Goal: Task Accomplishment & Management: Manage account settings

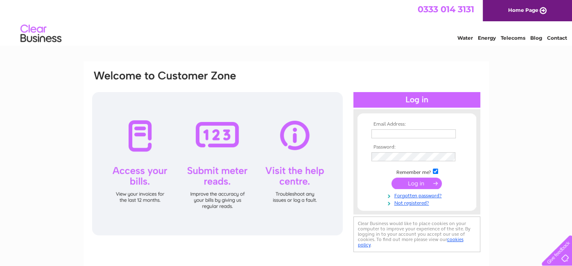
type input "seascapecountryhouse@yahoo.com"
click at [140, 183] on div at bounding box center [217, 163] width 251 height 143
click at [138, 199] on div at bounding box center [217, 163] width 251 height 143
click at [135, 128] on div at bounding box center [217, 163] width 251 height 143
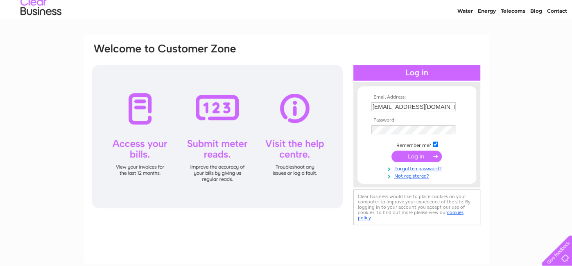
scroll to position [23, 0]
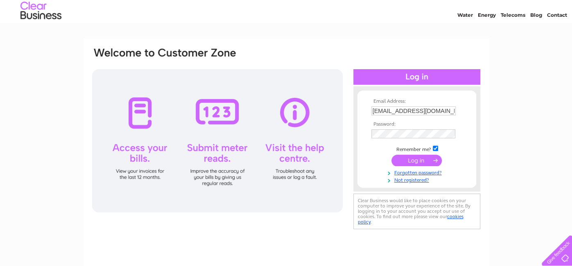
click at [405, 156] on input "submit" at bounding box center [417, 160] width 50 height 11
click at [409, 158] on input "submit" at bounding box center [417, 160] width 50 height 11
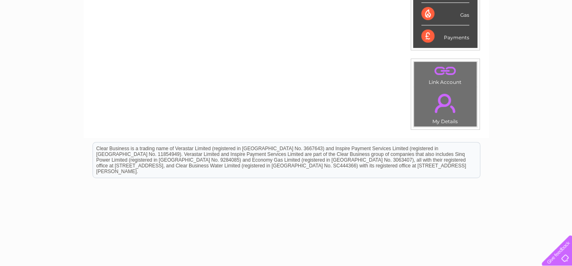
scroll to position [243, 0]
click at [444, 102] on link "." at bounding box center [445, 104] width 59 height 29
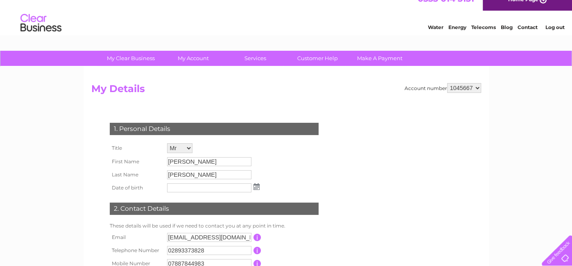
scroll to position [9, 0]
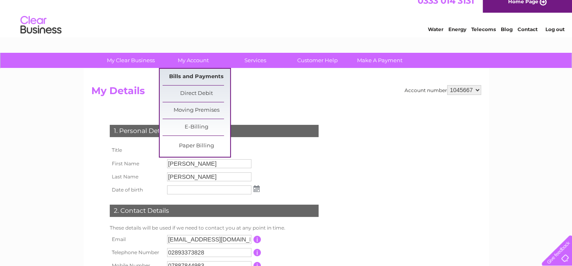
click at [186, 73] on link "Bills and Payments" at bounding box center [197, 77] width 68 height 16
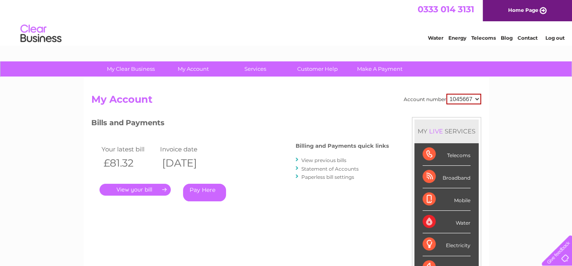
click at [319, 158] on link "View previous bills" at bounding box center [323, 160] width 45 height 6
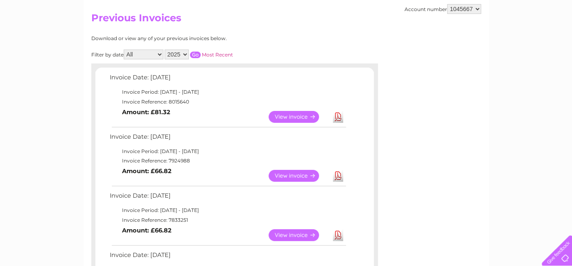
scroll to position [98, 0]
